Goal: Information Seeking & Learning: Find specific fact

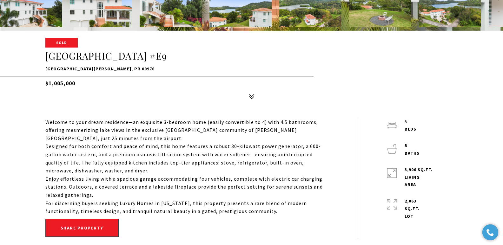
click at [43, 69] on div "Sold [GEOGRAPHIC_DATA] #E9 [GEOGRAPHIC_DATA] [GEOGRAPHIC_DATA][PERSON_NAME], PR…" at bounding box center [252, 70] width 444 height 64
click at [45, 68] on p "[GEOGRAPHIC_DATA][PERSON_NAME], PR 00976" at bounding box center [251, 69] width 413 height 8
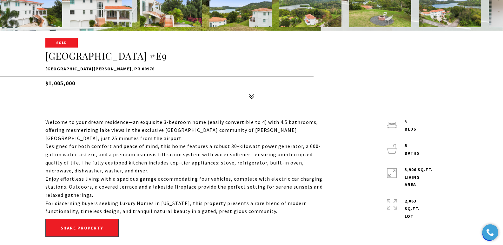
drag, startPoint x: 226, startPoint y: 69, endPoint x: 44, endPoint y: 65, distance: 181.9
click at [44, 65] on div "Sold Emerald Lake Plantation #E9 Emerald Lake Plantation UVILLO ST ##E9, TRUJIL…" at bounding box center [252, 70] width 444 height 64
copy p "Emerald Lake Plantation UVILLO ST ##E9, TRUJILLO ALTO, PR 00976"
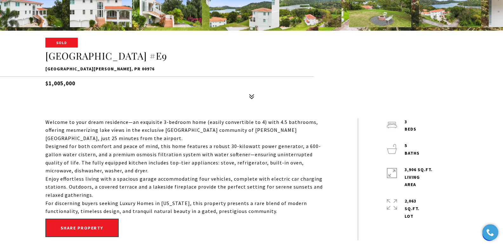
click at [219, 71] on p "Emerald Lake Plantation UVILLO ST ##E9, TRUJILLO ALTO, PR 00976" at bounding box center [251, 69] width 413 height 8
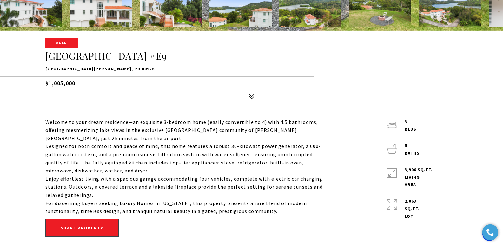
drag, startPoint x: 208, startPoint y: 69, endPoint x: 143, endPoint y: 69, distance: 65.1
click at [143, 69] on p "Emerald Lake Plantation UVILLO ST ##E9, TRUJILLO ALTO, PR 00976" at bounding box center [251, 69] width 413 height 8
copy p ", TRUJILLO ALTO, PR 00976"
